Goal: Information Seeking & Learning: Learn about a topic

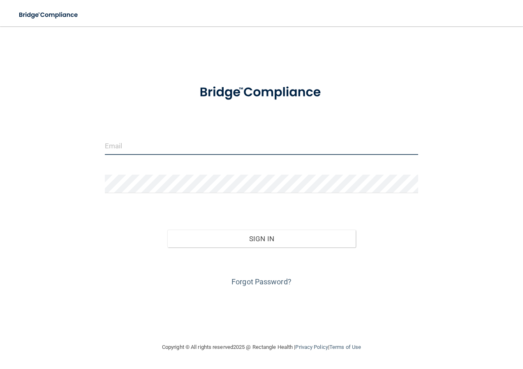
click at [153, 139] on input "email" at bounding box center [262, 146] width 314 height 19
type input "[EMAIL_ADDRESS][DOMAIN_NAME]"
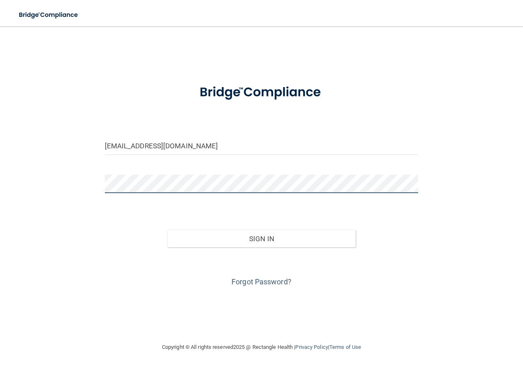
click at [167, 230] on button "Sign In" at bounding box center [261, 239] width 188 height 18
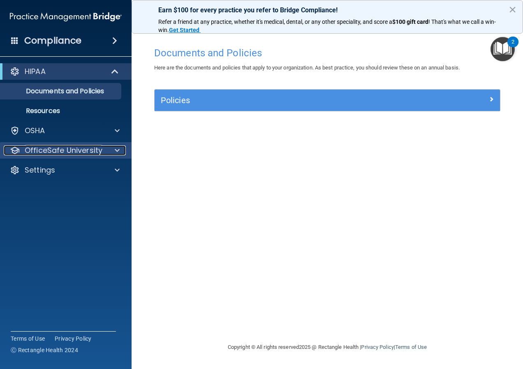
click at [60, 153] on p "OfficeSafe University" at bounding box center [64, 151] width 78 height 10
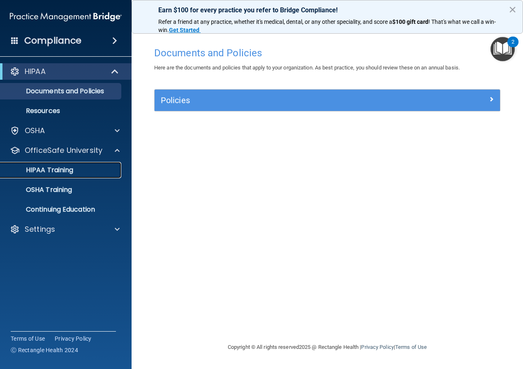
click at [64, 170] on p "HIPAA Training" at bounding box center [39, 170] width 68 height 8
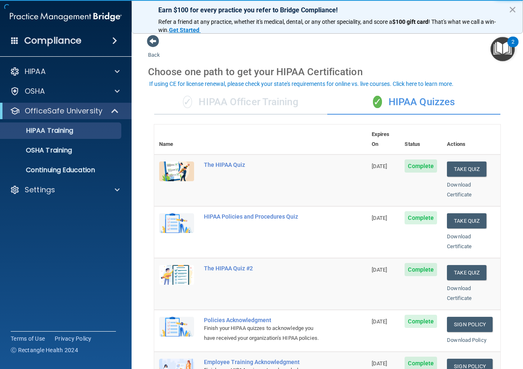
click at [262, 102] on div "✓ HIPAA Officer Training" at bounding box center [240, 102] width 173 height 25
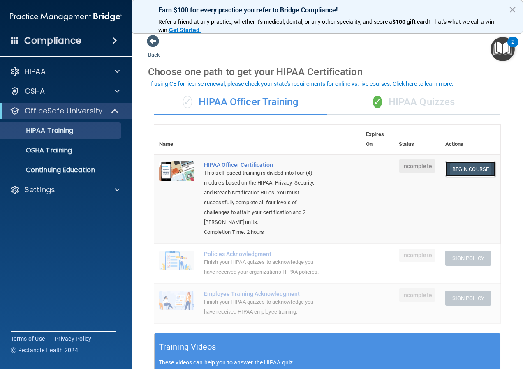
click at [459, 164] on link "Begin Course" at bounding box center [471, 169] width 50 height 15
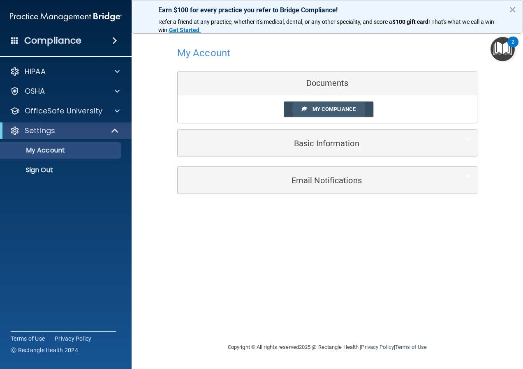
click at [343, 111] on span "My Compliance" at bounding box center [334, 109] width 43 height 6
